Goal: Transaction & Acquisition: Purchase product/service

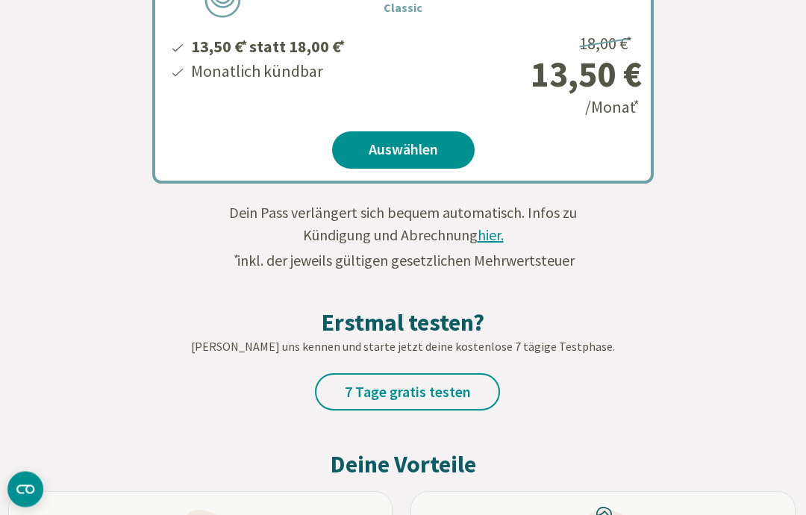
scroll to position [1071, 0]
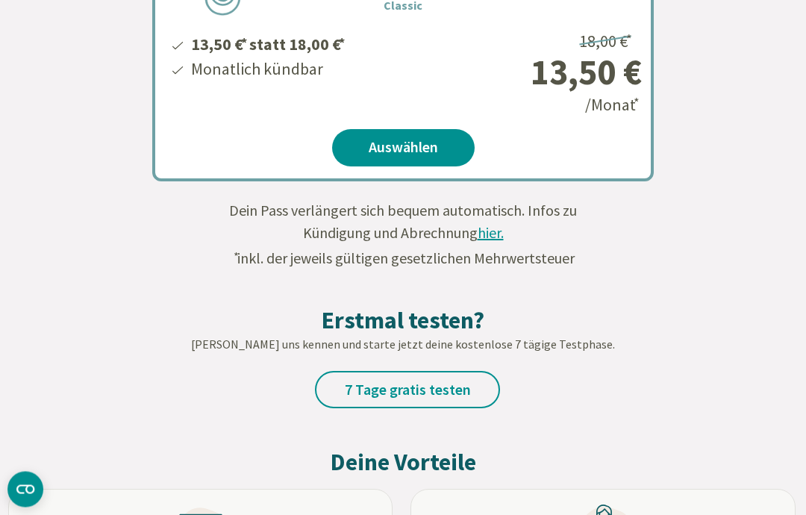
click at [470, 385] on link "7 Tage gratis testen" at bounding box center [407, 390] width 185 height 37
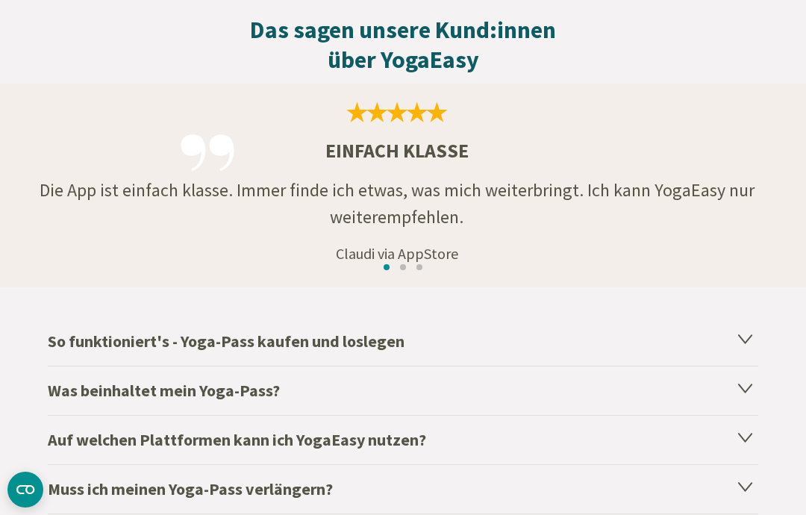
scroll to position [2282, 0]
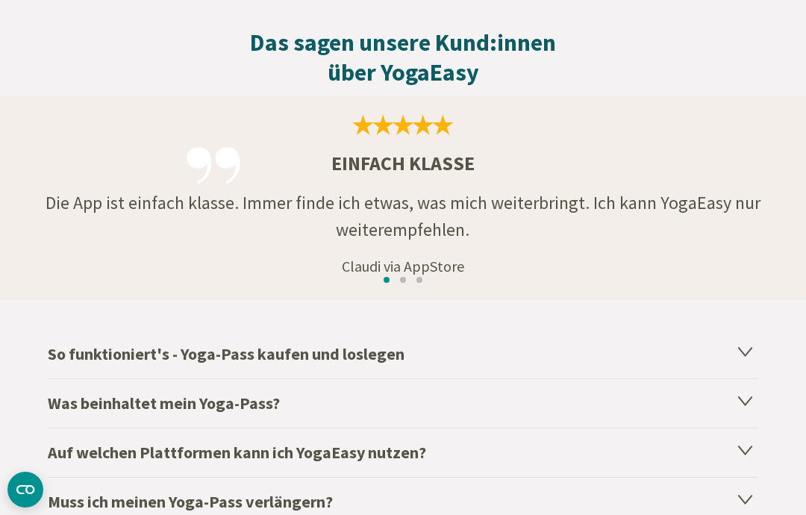
click at [131, 402] on h4 "Was beinhaltet mein Yoga-Pass?" at bounding box center [403, 403] width 711 height 49
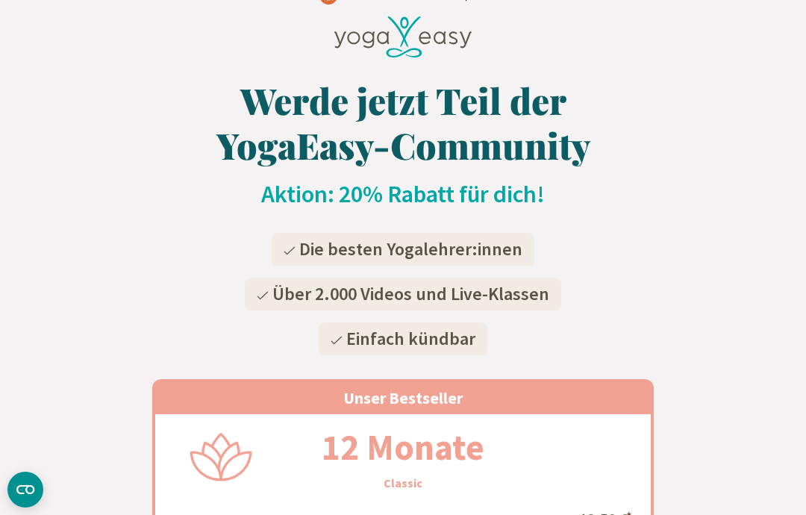
scroll to position [0, 0]
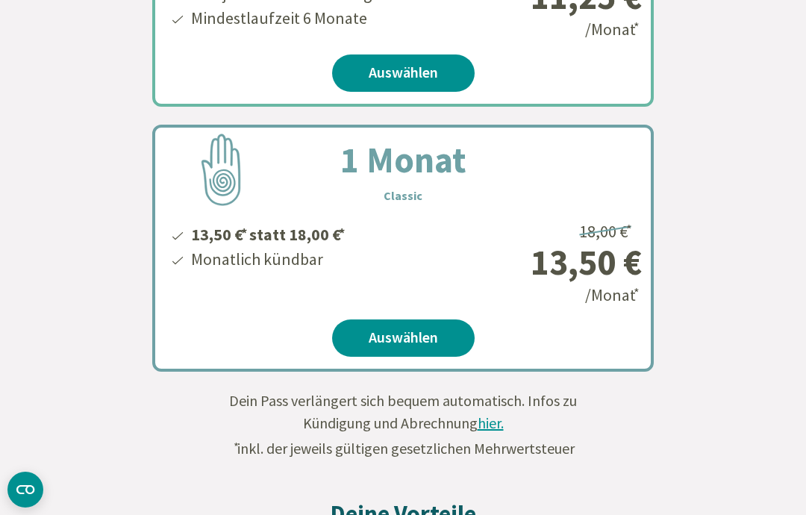
scroll to position [874, 0]
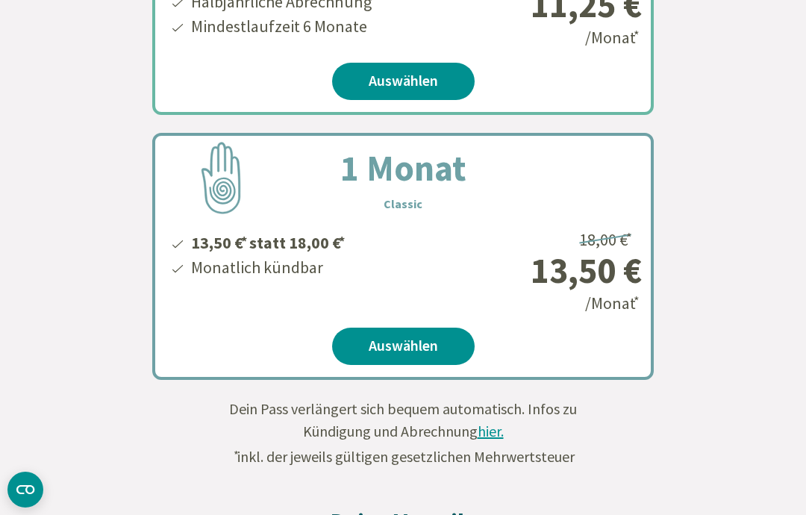
click at [395, 354] on link "Auswählen" at bounding box center [403, 346] width 143 height 37
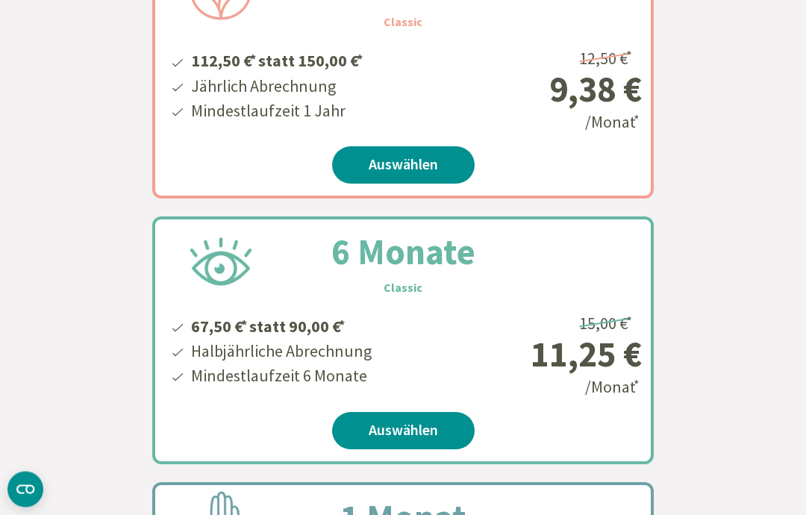
scroll to position [526, 0]
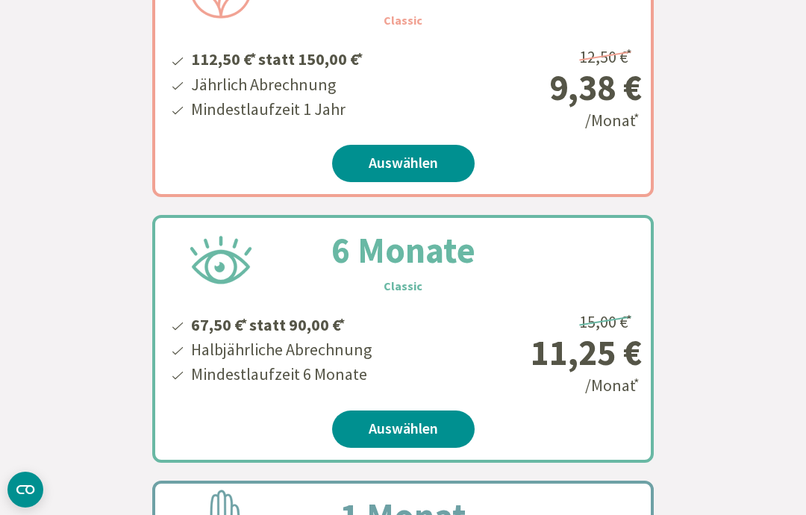
click at [385, 435] on link "Auswählen" at bounding box center [403, 429] width 143 height 37
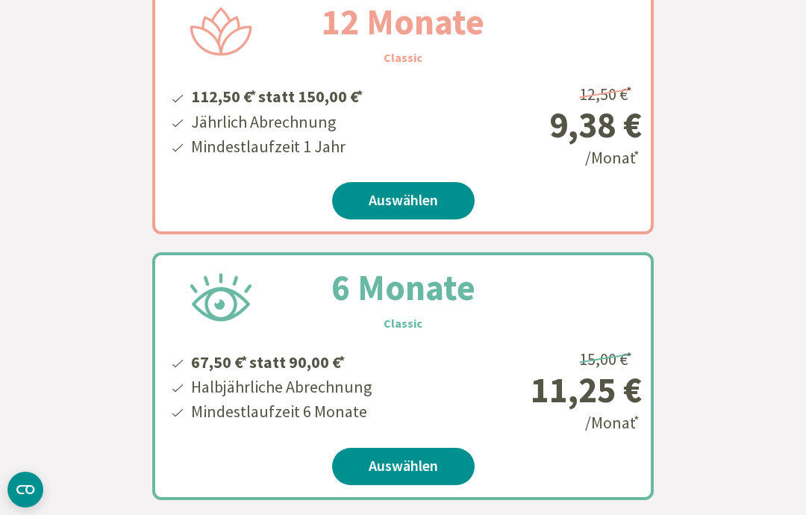
scroll to position [486, 0]
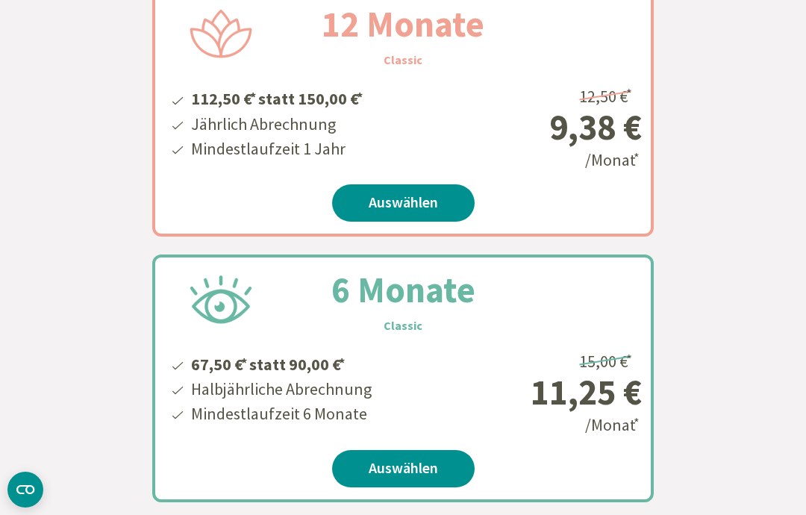
click at [391, 208] on link "Auswählen" at bounding box center [403, 202] width 143 height 37
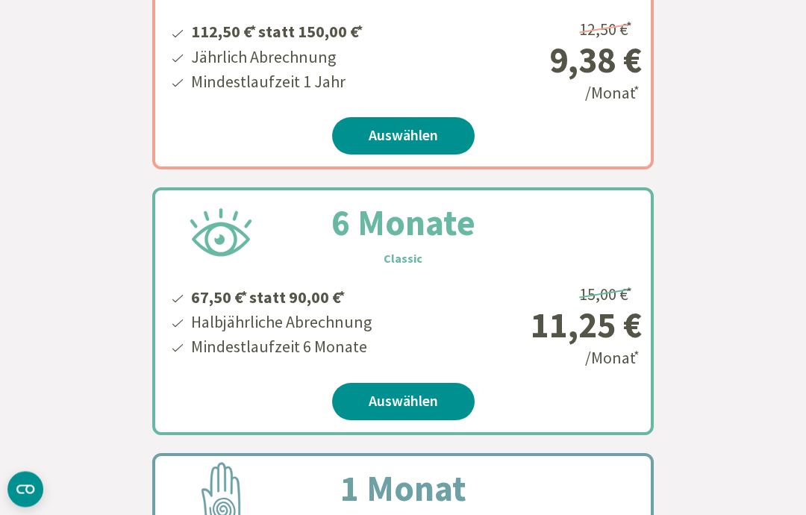
scroll to position [553, 0]
click at [376, 411] on link "Auswählen" at bounding box center [403, 401] width 143 height 37
